Goal: Task Accomplishment & Management: Manage account settings

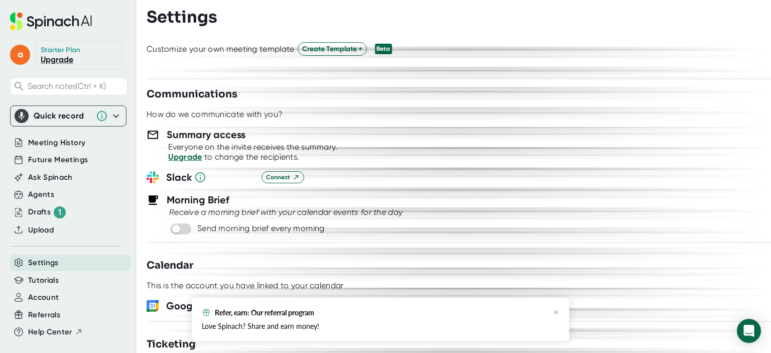
scroll to position [358, 0]
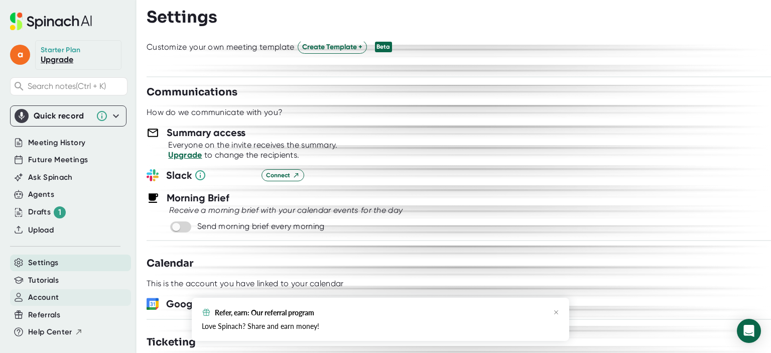
click at [62, 296] on div "Account" at bounding box center [70, 297] width 121 height 17
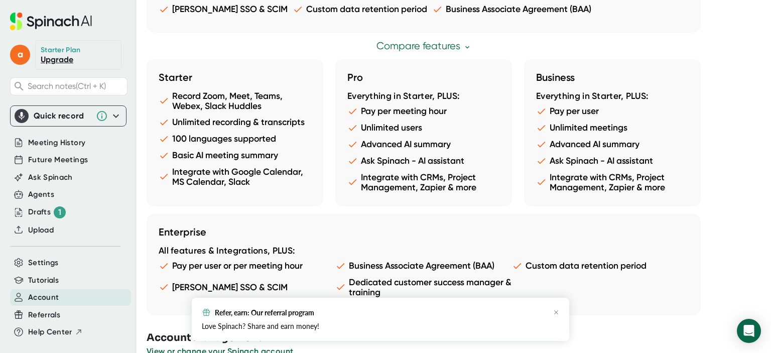
scroll to position [595, 0]
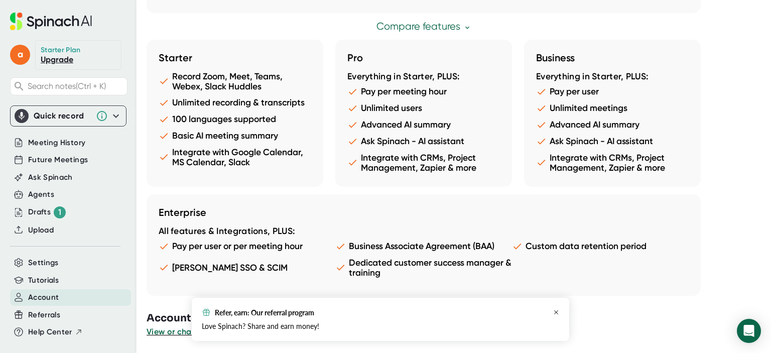
click at [553, 311] on icon "button" at bounding box center [556, 312] width 6 height 6
click at [249, 328] on span "View or change your Spinach account" at bounding box center [221, 332] width 148 height 10
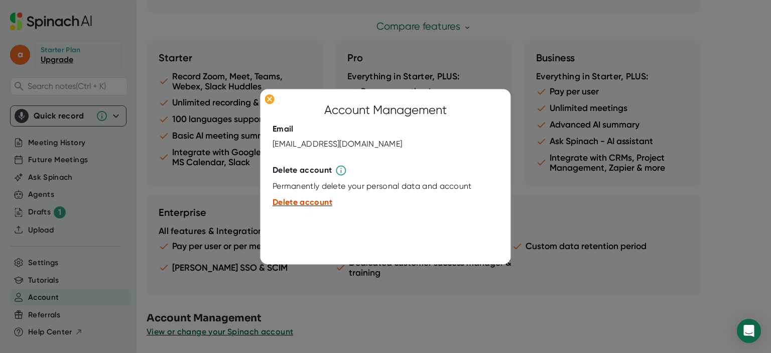
click at [297, 201] on span "Delete account" at bounding box center [302, 203] width 60 height 10
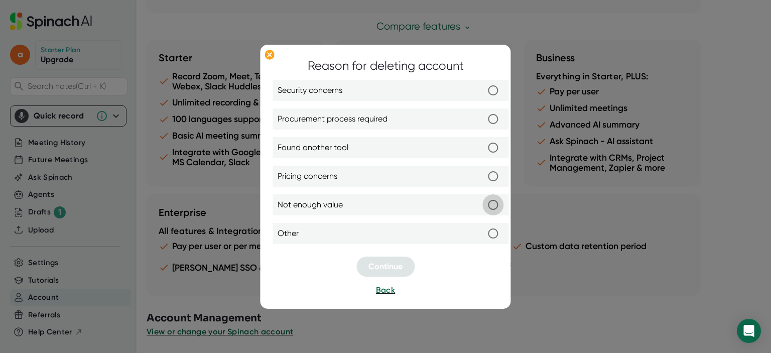
click at [494, 207] on input "Not enough value" at bounding box center [492, 204] width 21 height 21
radio input "true"
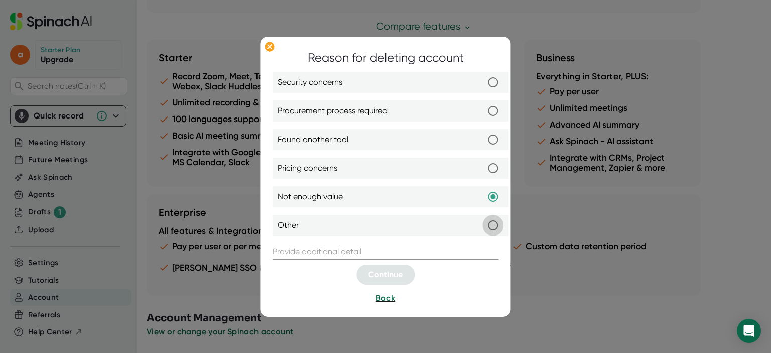
click at [494, 226] on input "Other" at bounding box center [492, 225] width 21 height 21
radio input "true"
click at [376, 250] on input "text" at bounding box center [385, 251] width 226 height 16
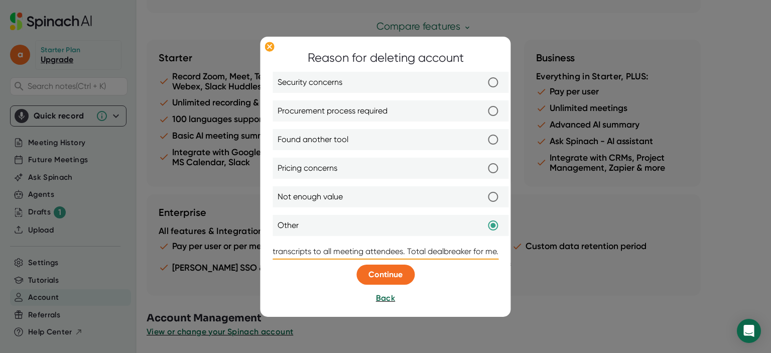
scroll to position [0, 155]
click at [440, 248] on input "With the free plan, I can't disable sending transcripts to all meeting attendee…" at bounding box center [385, 251] width 226 height 16
type input "With the free plan, I can't disable sending transcripts to all meeting attendee…"
click at [395, 271] on span "Continue" at bounding box center [385, 274] width 34 height 10
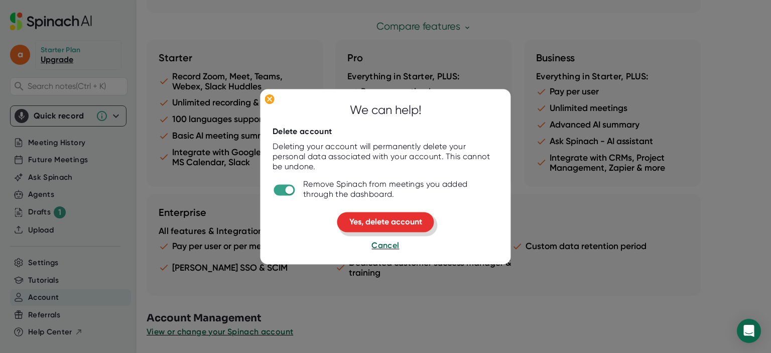
click at [411, 221] on span "Yes, delete account" at bounding box center [385, 222] width 73 height 10
